Goal: Task Accomplishment & Management: Manage account settings

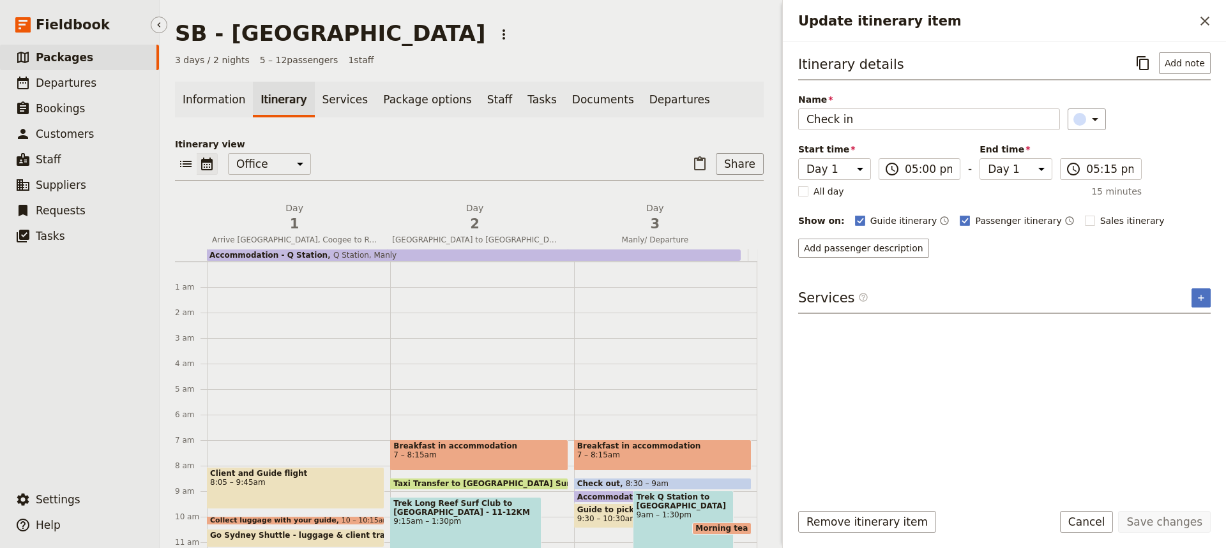
scroll to position [232, 0]
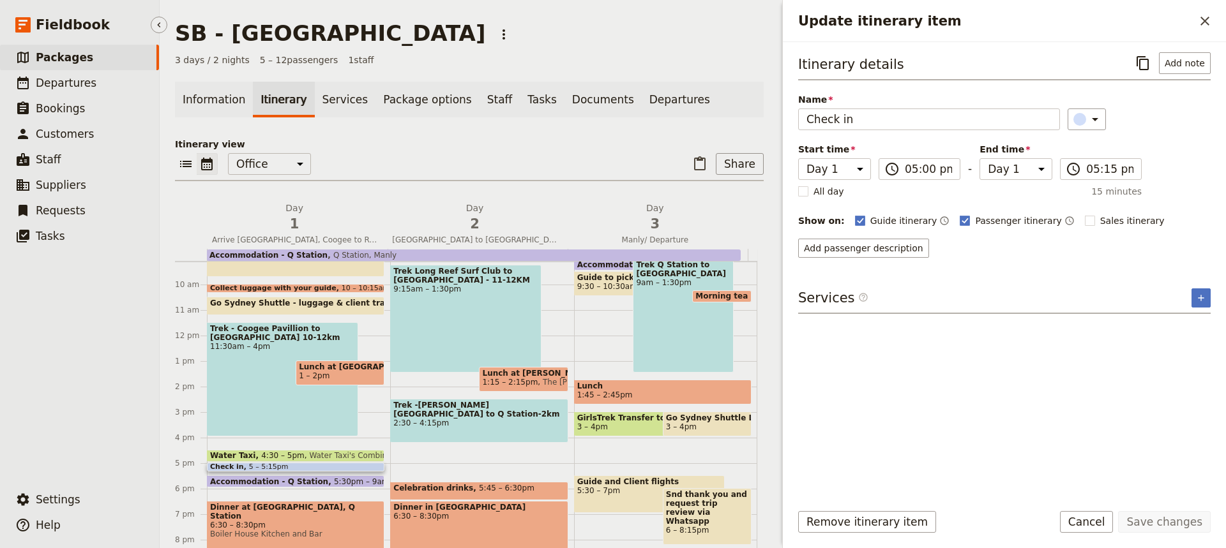
click at [57, 60] on span "Packages" at bounding box center [64, 57] width 57 height 13
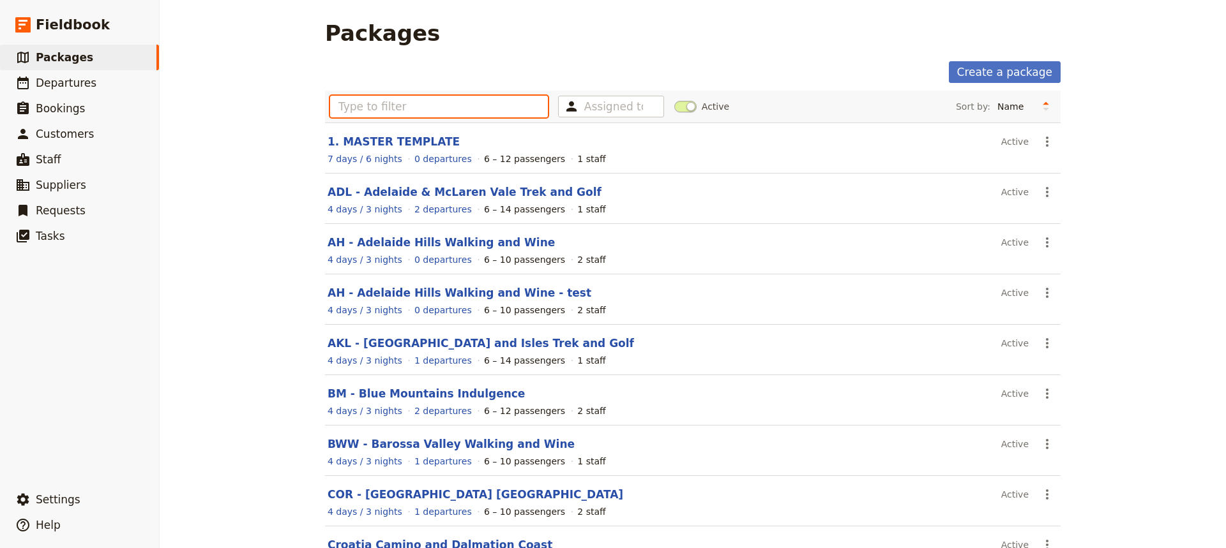
click at [345, 108] on input "text" at bounding box center [439, 107] width 218 height 22
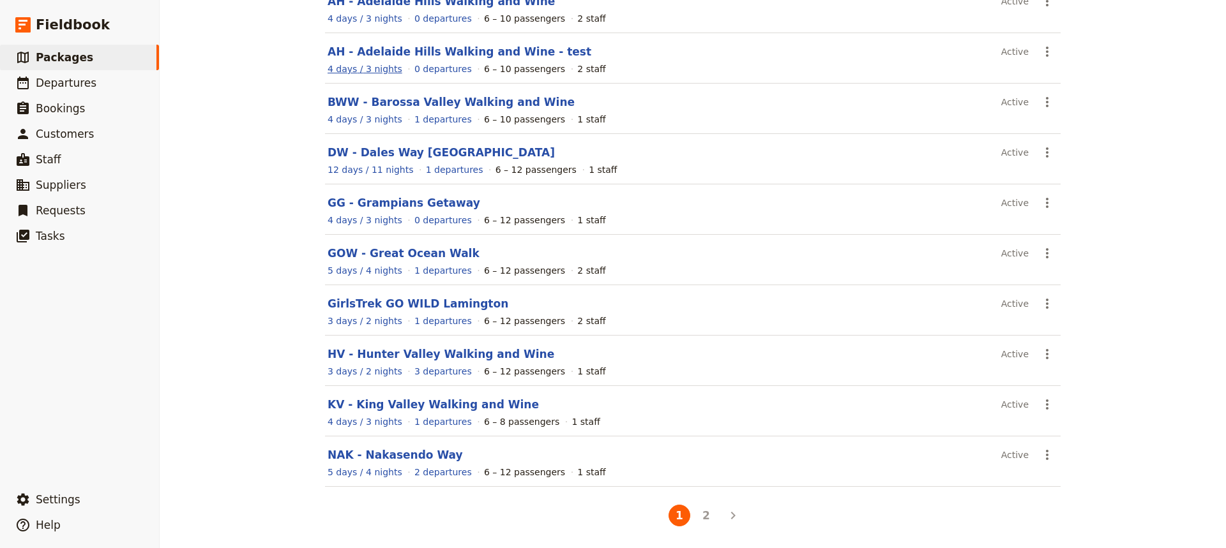
scroll to position [142, 0]
type input "w"
click at [702, 515] on button "2" at bounding box center [706, 515] width 22 height 22
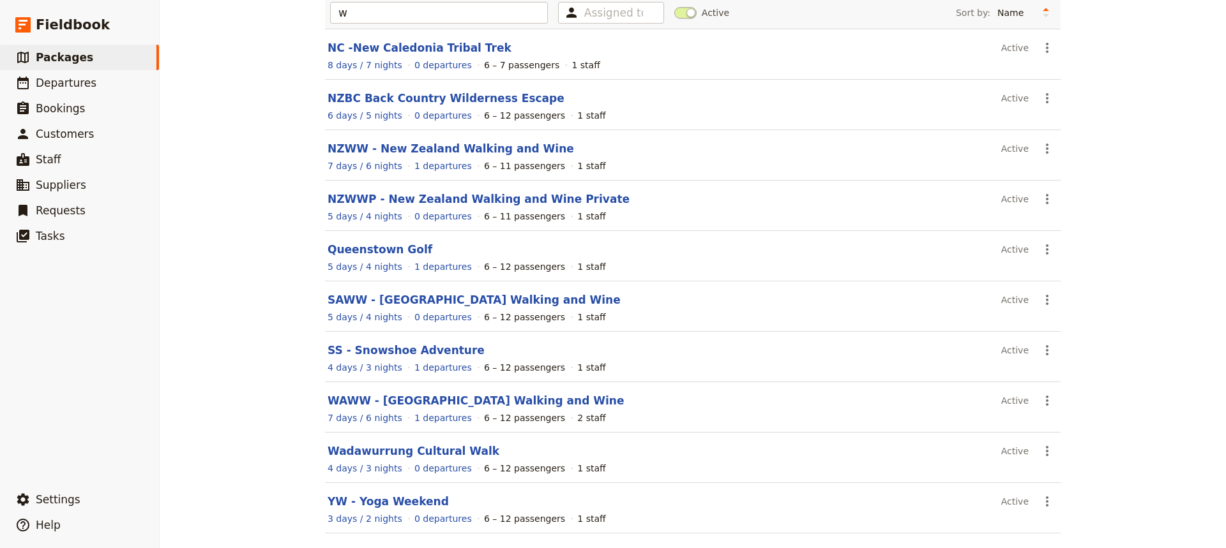
scroll to position [94, 0]
click at [418, 452] on link "Wadawurrung Cultural Walk" at bounding box center [413, 450] width 172 height 13
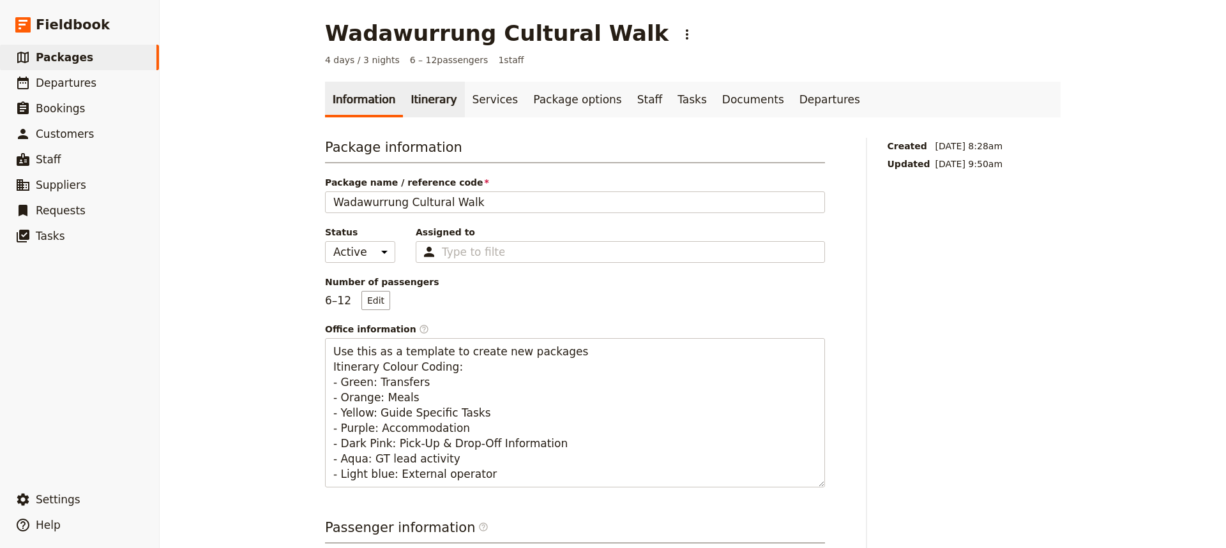
click at [411, 96] on link "Itinerary" at bounding box center [433, 100] width 61 height 36
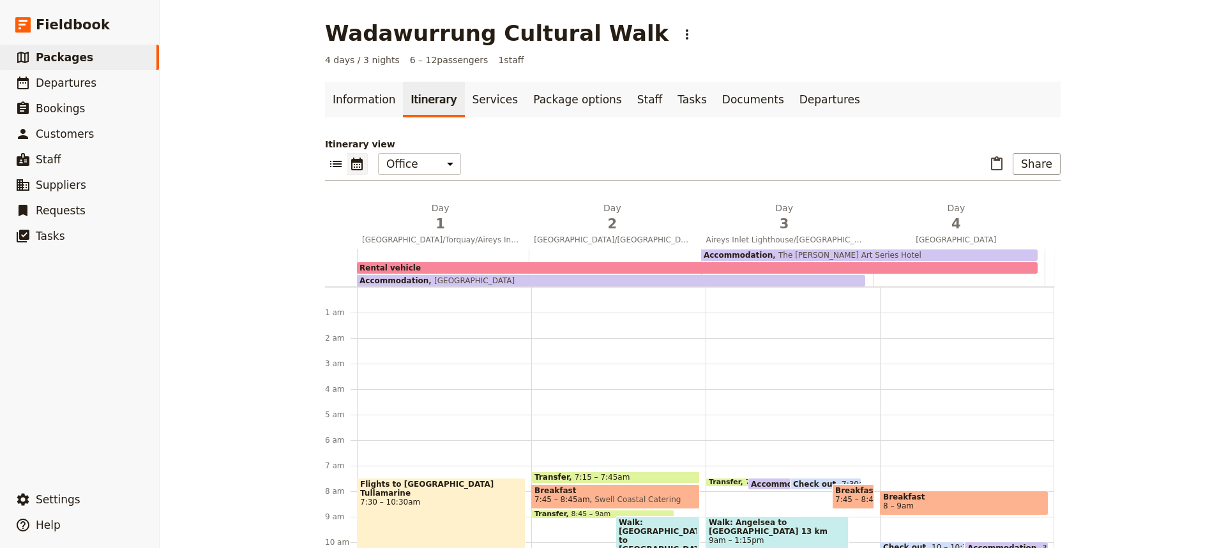
scroll to position [166, 0]
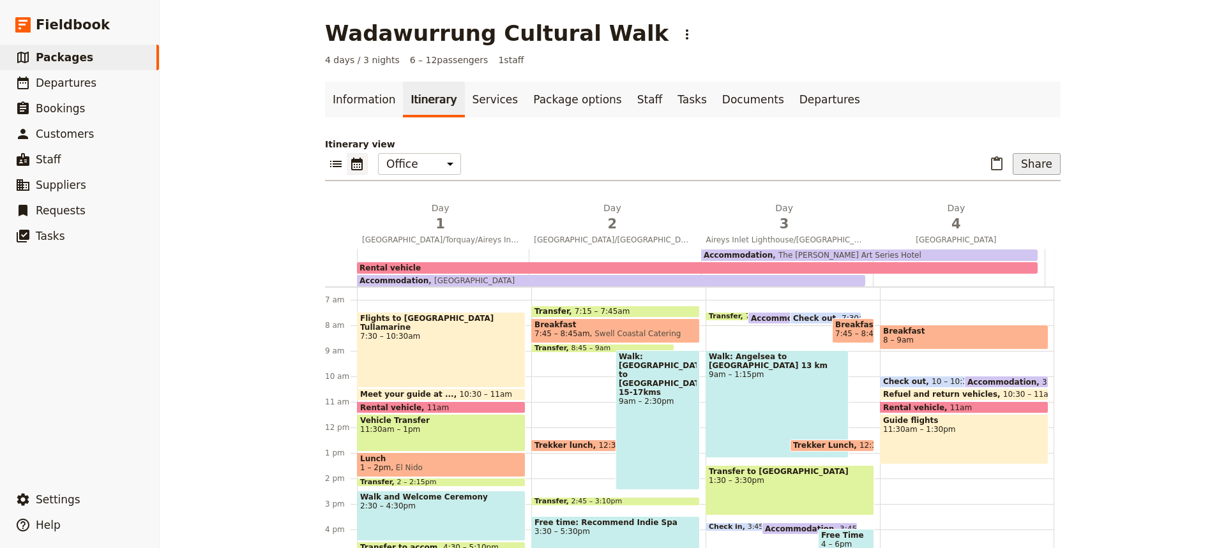
click at [1032, 160] on button "Share" at bounding box center [1036, 164] width 48 height 22
click at [1005, 225] on span "Sales Brochure" at bounding box center [994, 228] width 67 height 13
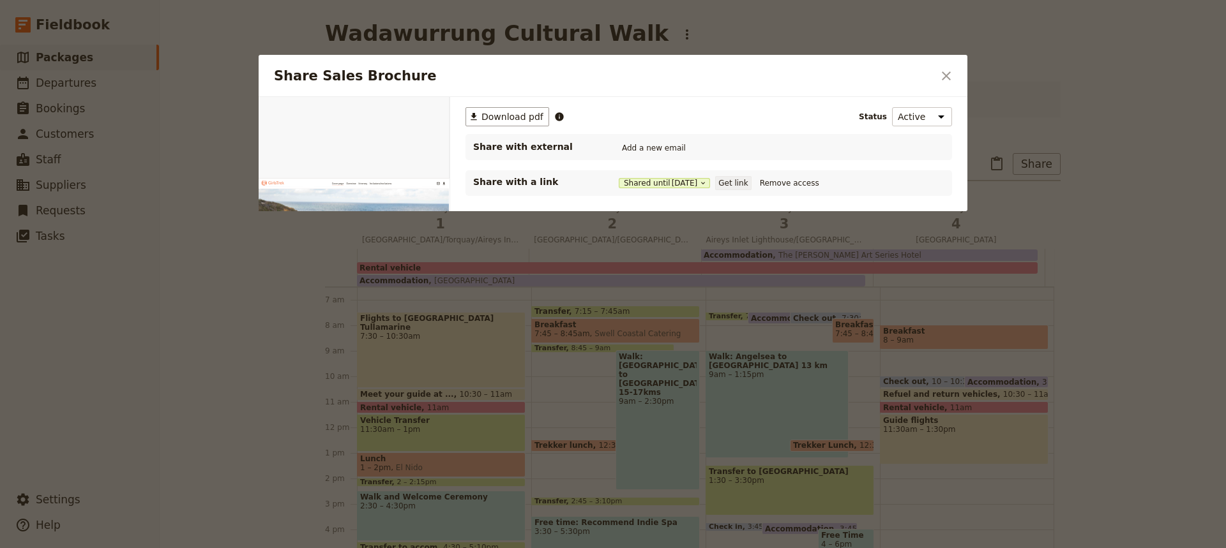
scroll to position [0, 0]
click at [739, 179] on button "Get link" at bounding box center [733, 183] width 36 height 14
click at [949, 79] on icon "Close dialog" at bounding box center [946, 75] width 9 height 9
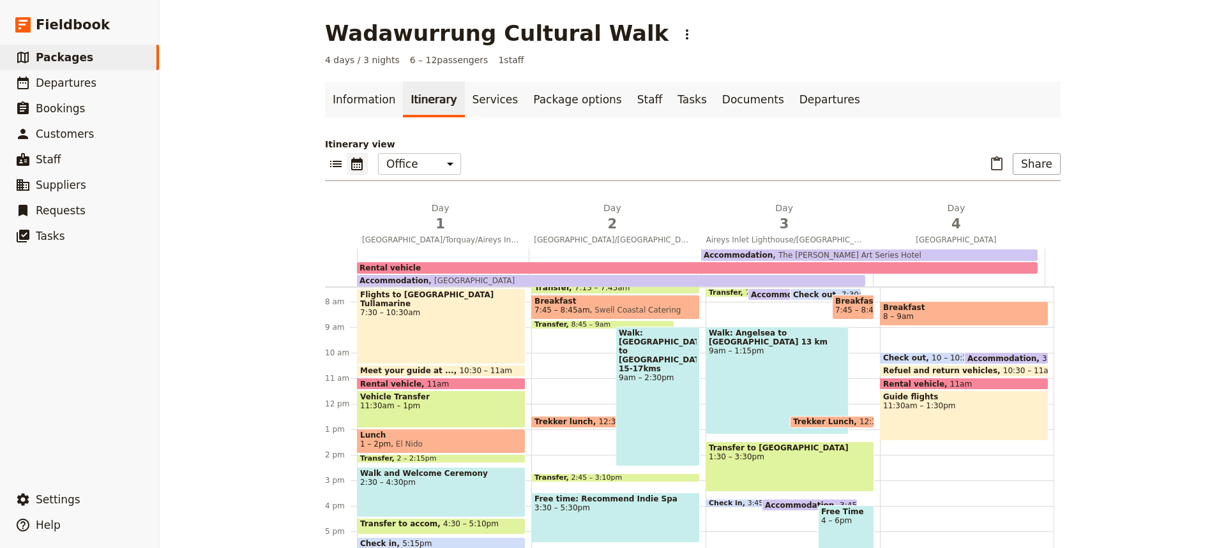
scroll to position [190, 0]
click at [900, 354] on span "Check out" at bounding box center [907, 357] width 49 height 9
select select "4"
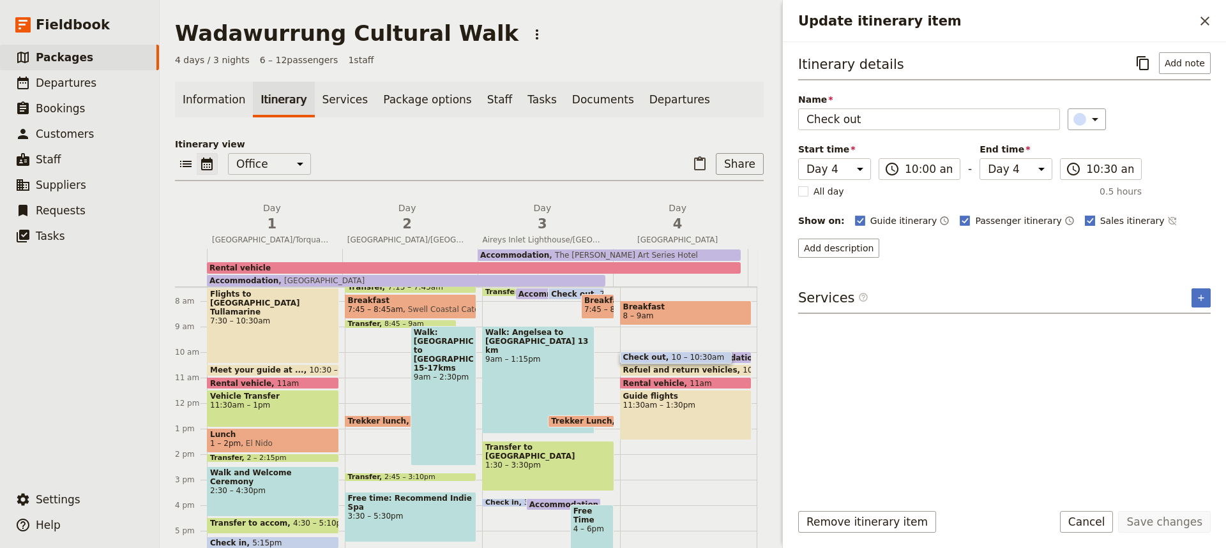
click at [1087, 220] on polygon "Update itinerary item" at bounding box center [1090, 219] width 6 height 7
click at [1084, 214] on input "Sales itinerary" at bounding box center [1084, 214] width 1 height 1
checkbox input "false"
click at [1148, 518] on button "Save changes" at bounding box center [1164, 522] width 93 height 22
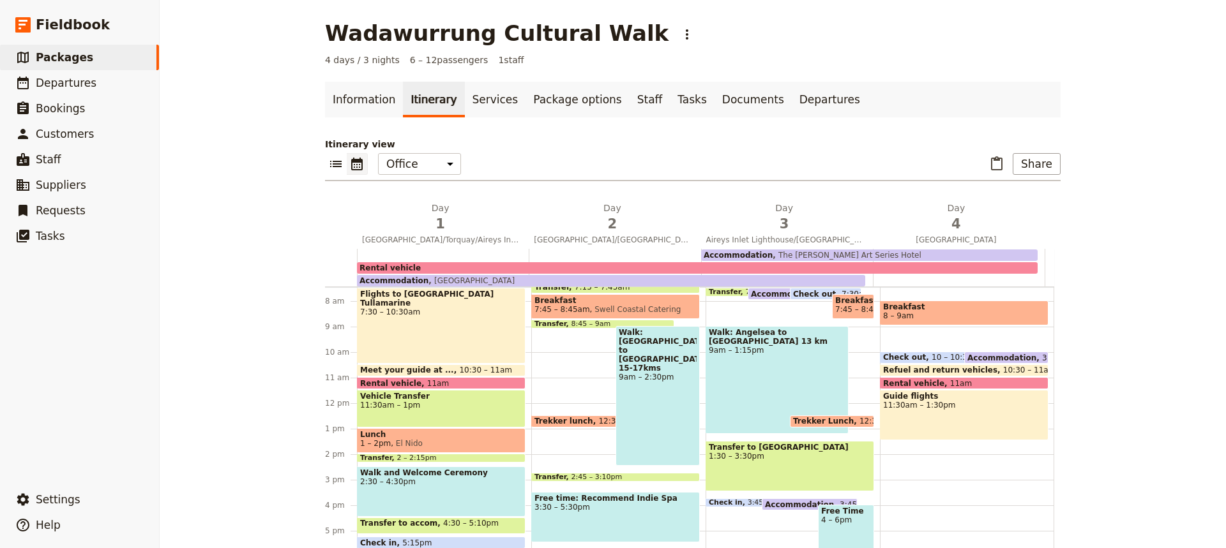
click at [880, 449] on div "Breakfast 8 – 9am Check out 10 – 10:30am Accommodation 3:45pm – 10am The [PERSO…" at bounding box center [967, 403] width 174 height 613
select select "4"
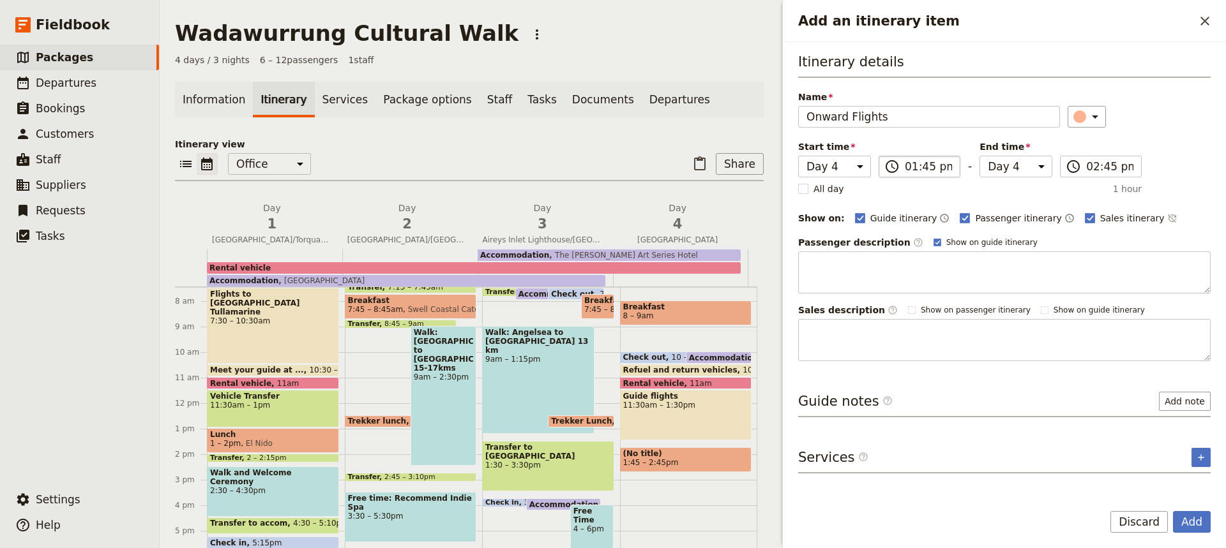
type input "Onward Flights"
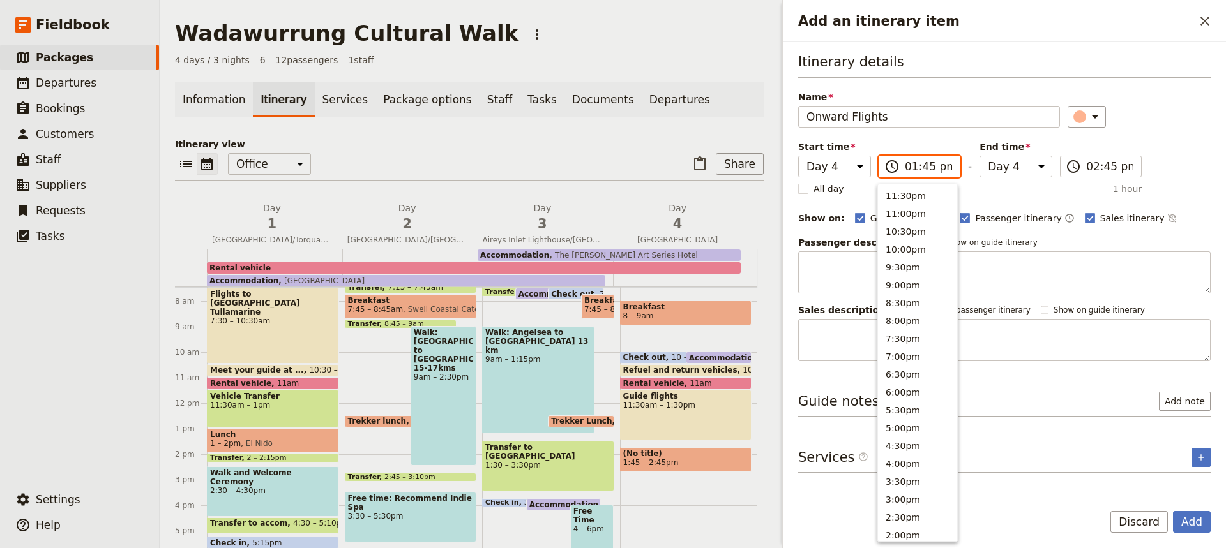
click at [915, 170] on input "01:45 pm" at bounding box center [928, 166] width 47 height 15
click at [899, 263] on button "11:30am" at bounding box center [917, 265] width 79 height 18
type input "11:30 am"
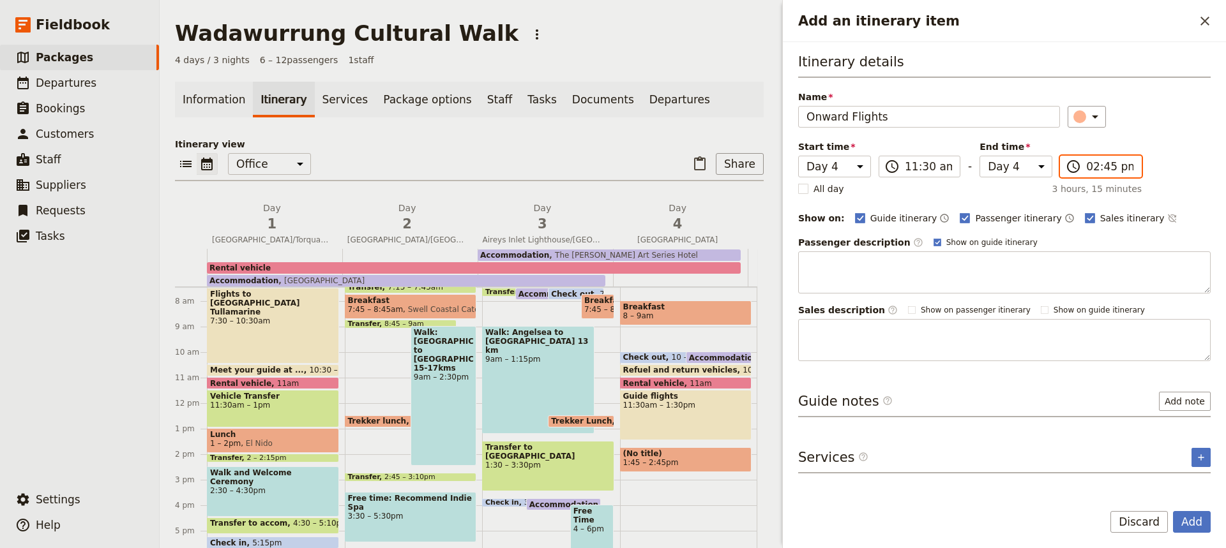
click at [1094, 172] on input "02:45 pm" at bounding box center [1109, 166] width 47 height 15
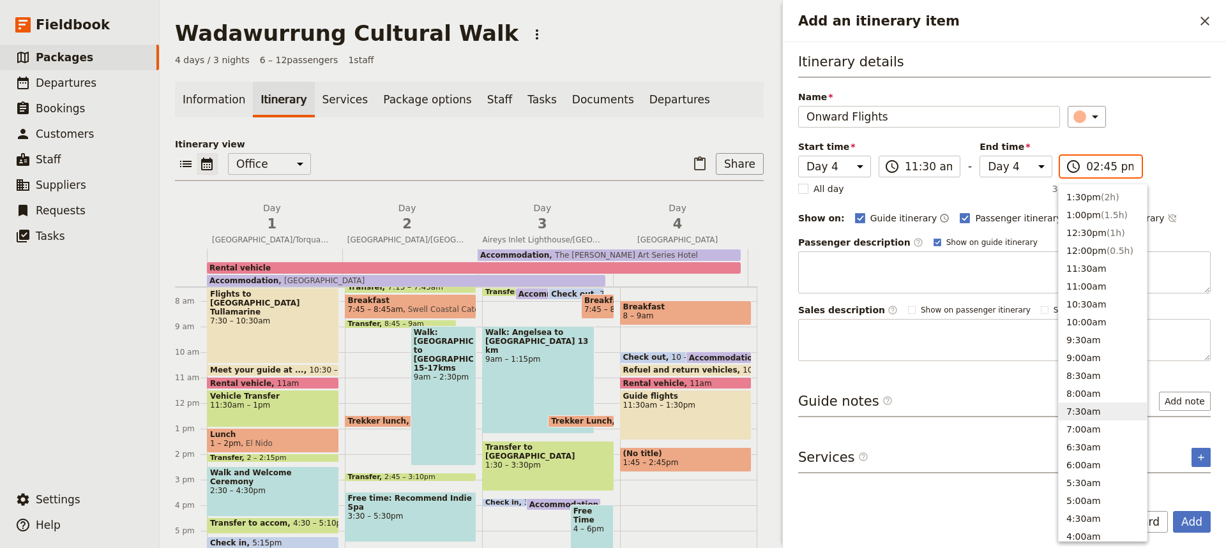
scroll to position [356, 0]
click at [1081, 232] on button "12:30pm ( 1h )" at bounding box center [1102, 234] width 88 height 18
type input "12:30 pm"
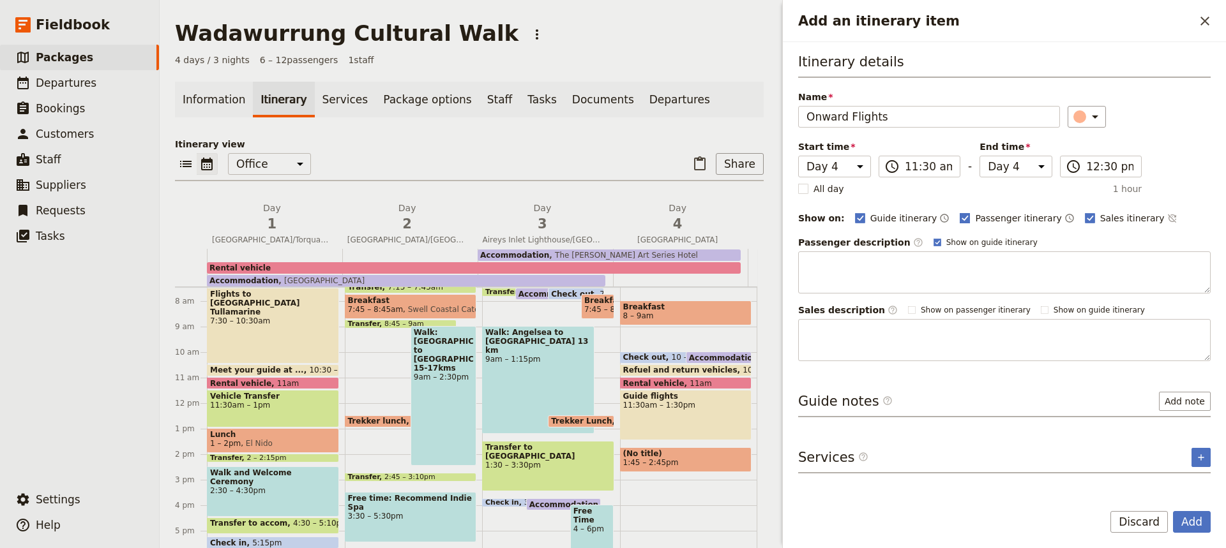
click at [960, 216] on rect "Add an itinerary item" at bounding box center [965, 218] width 10 height 10
click at [959, 212] on input "Passenger itinerary" at bounding box center [959, 211] width 1 height 1
checkbox input "false"
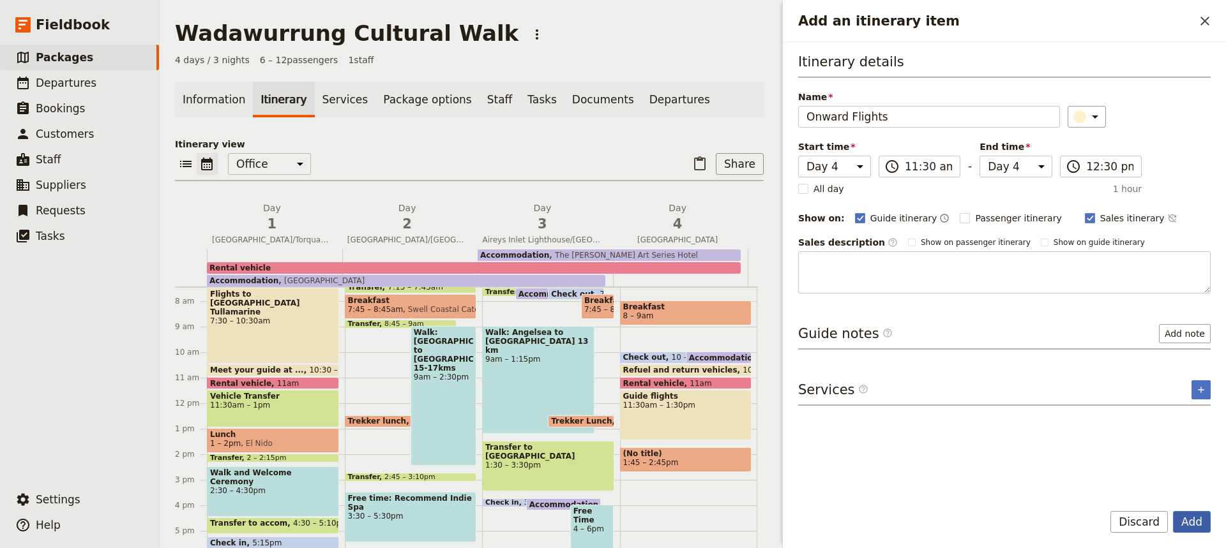
click at [1187, 518] on button "Add" at bounding box center [1192, 522] width 38 height 22
